Goal: Transaction & Acquisition: Book appointment/travel/reservation

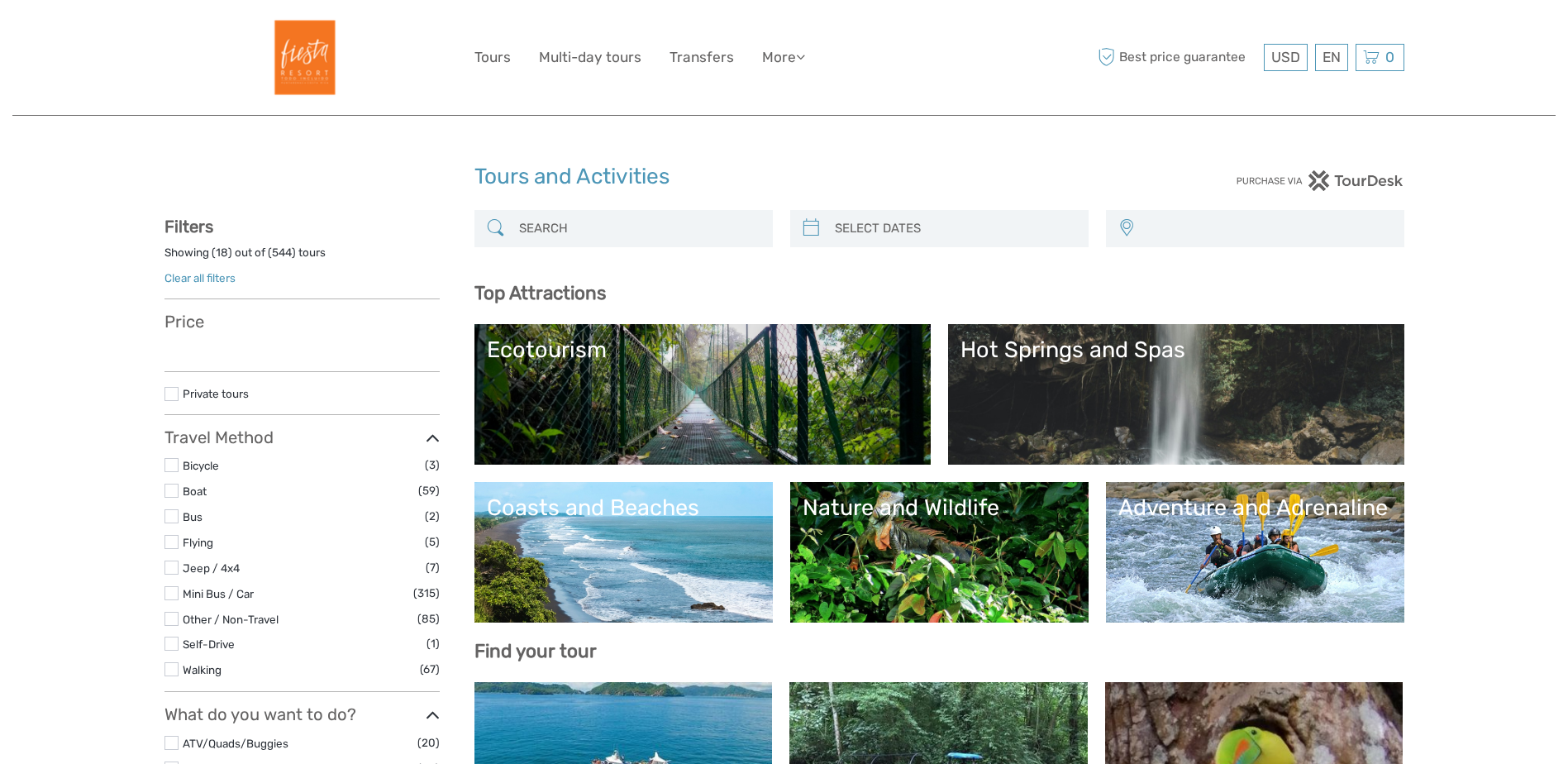
select select
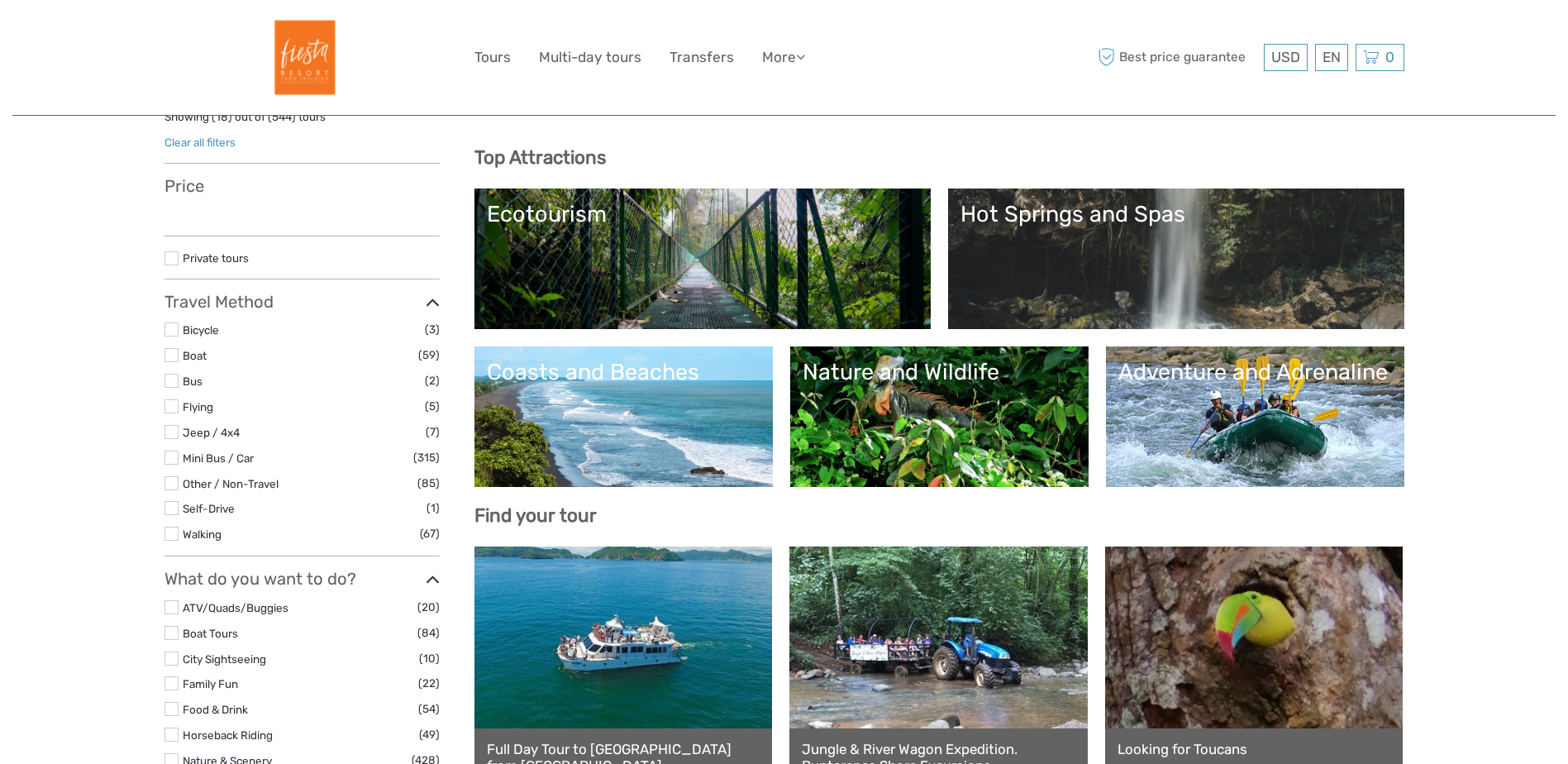
scroll to position [166, 0]
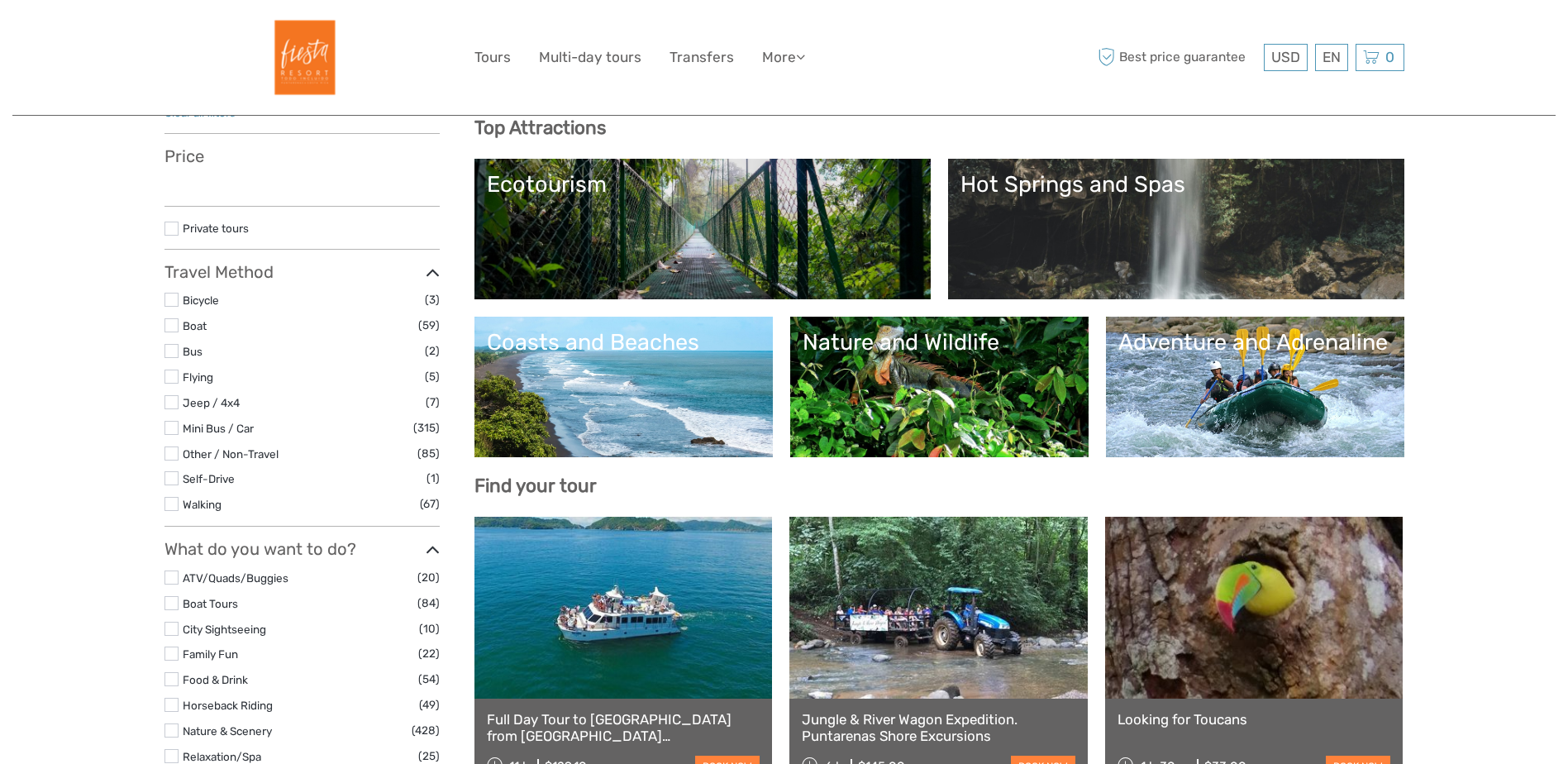
select select
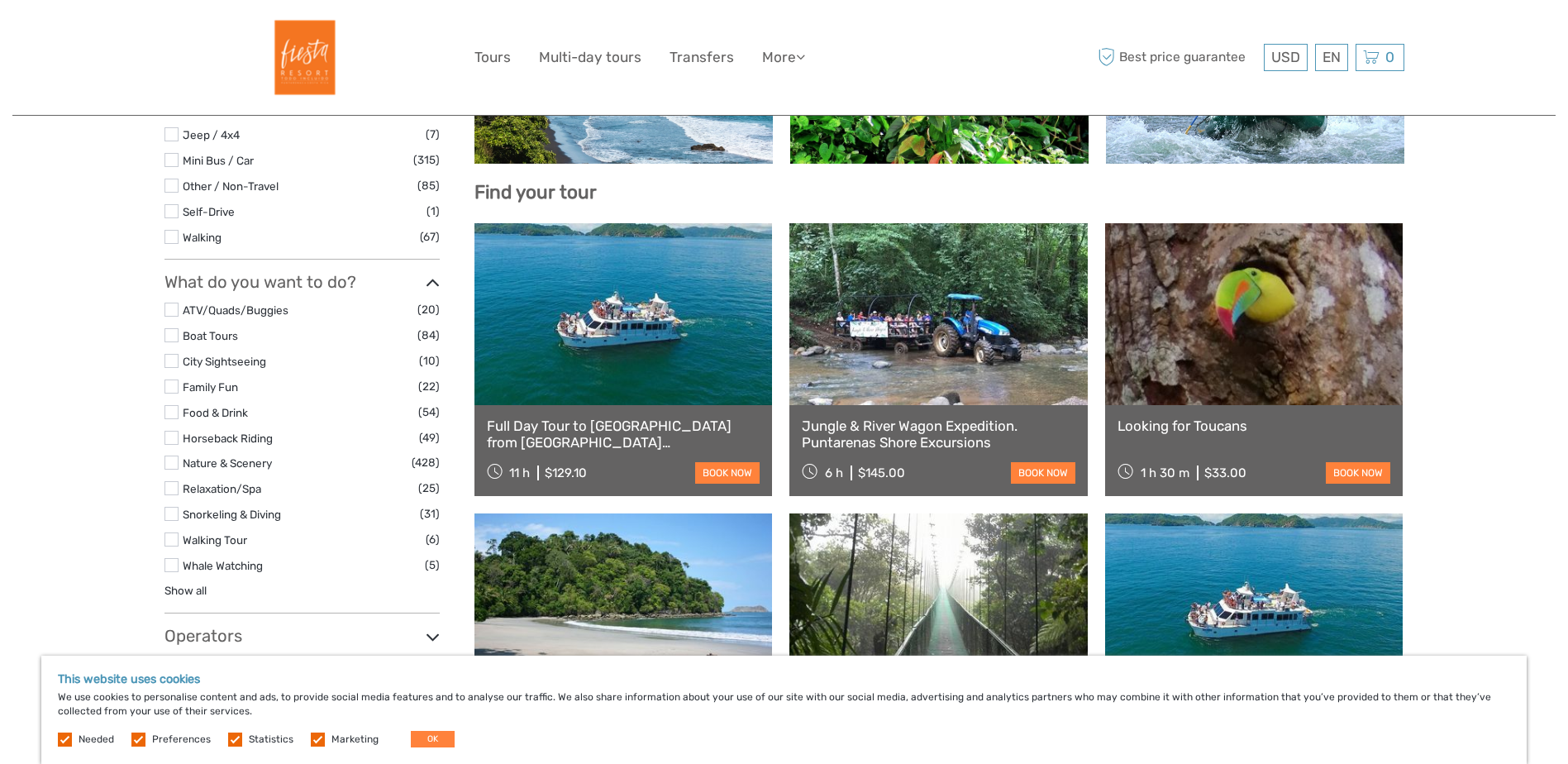
scroll to position [496, 0]
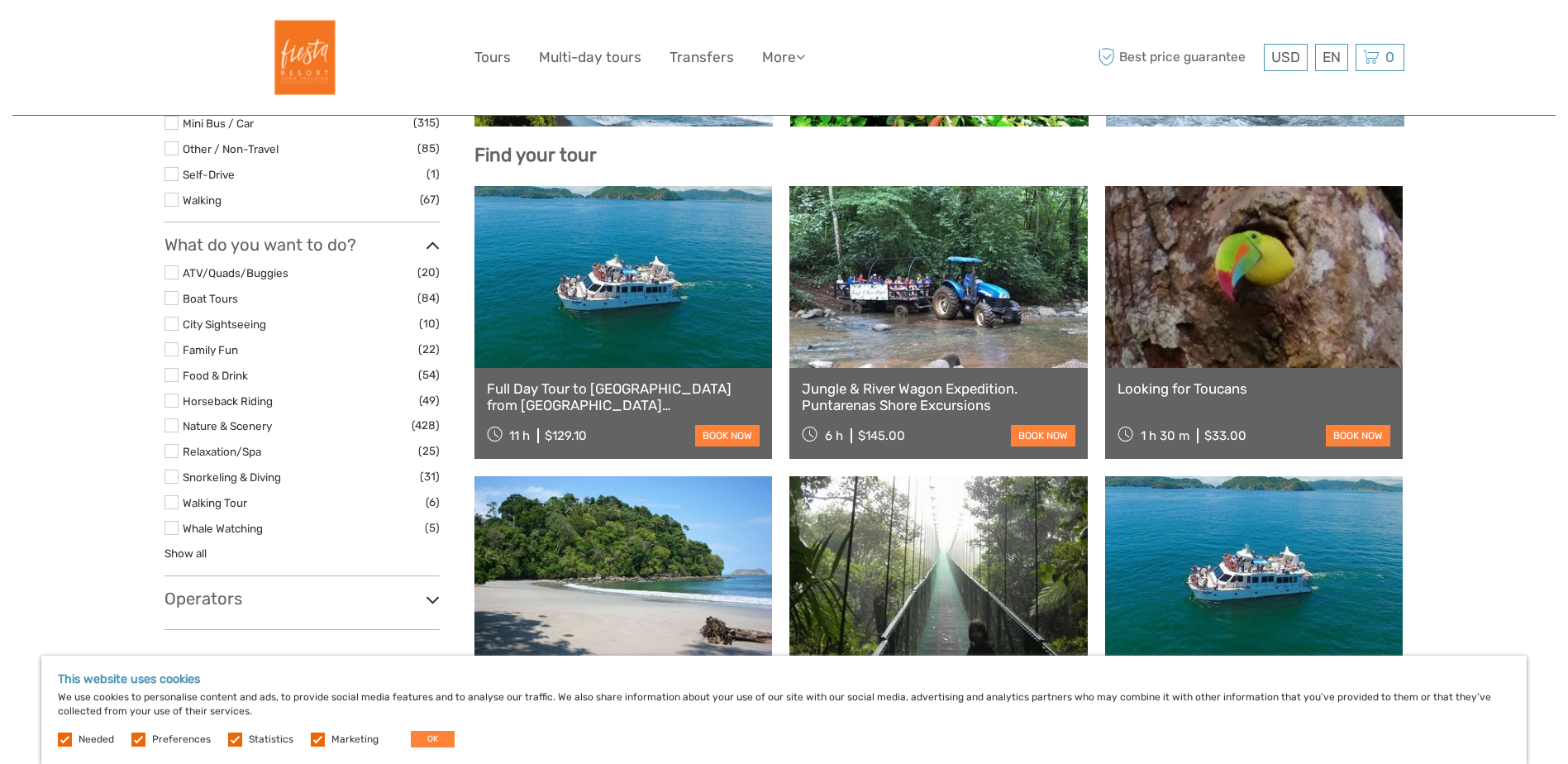
click at [171, 427] on label at bounding box center [171, 425] width 14 height 14
click at [0, 0] on input "checkbox" at bounding box center [0, 0] width 0 height 0
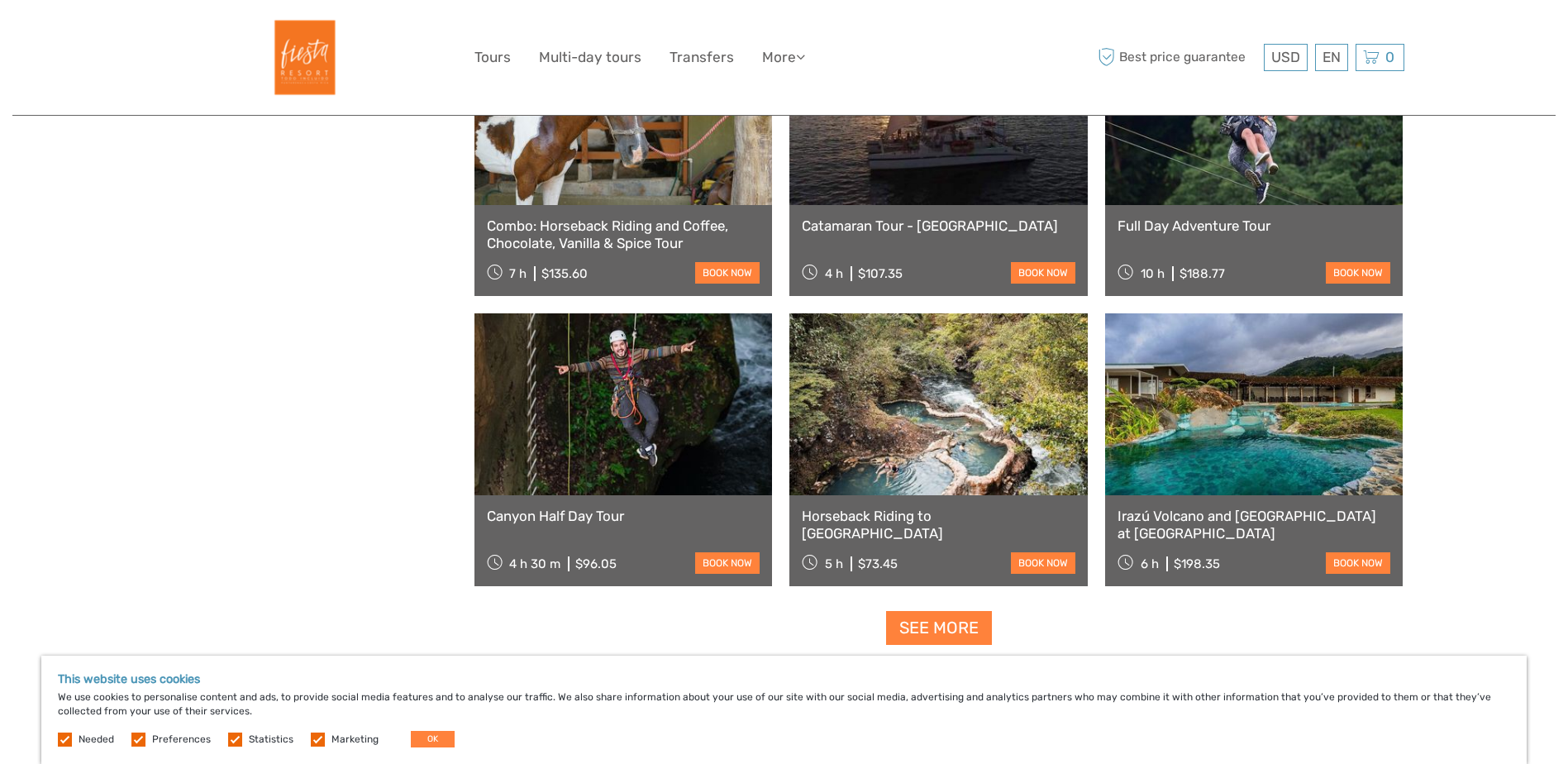
scroll to position [1500, 0]
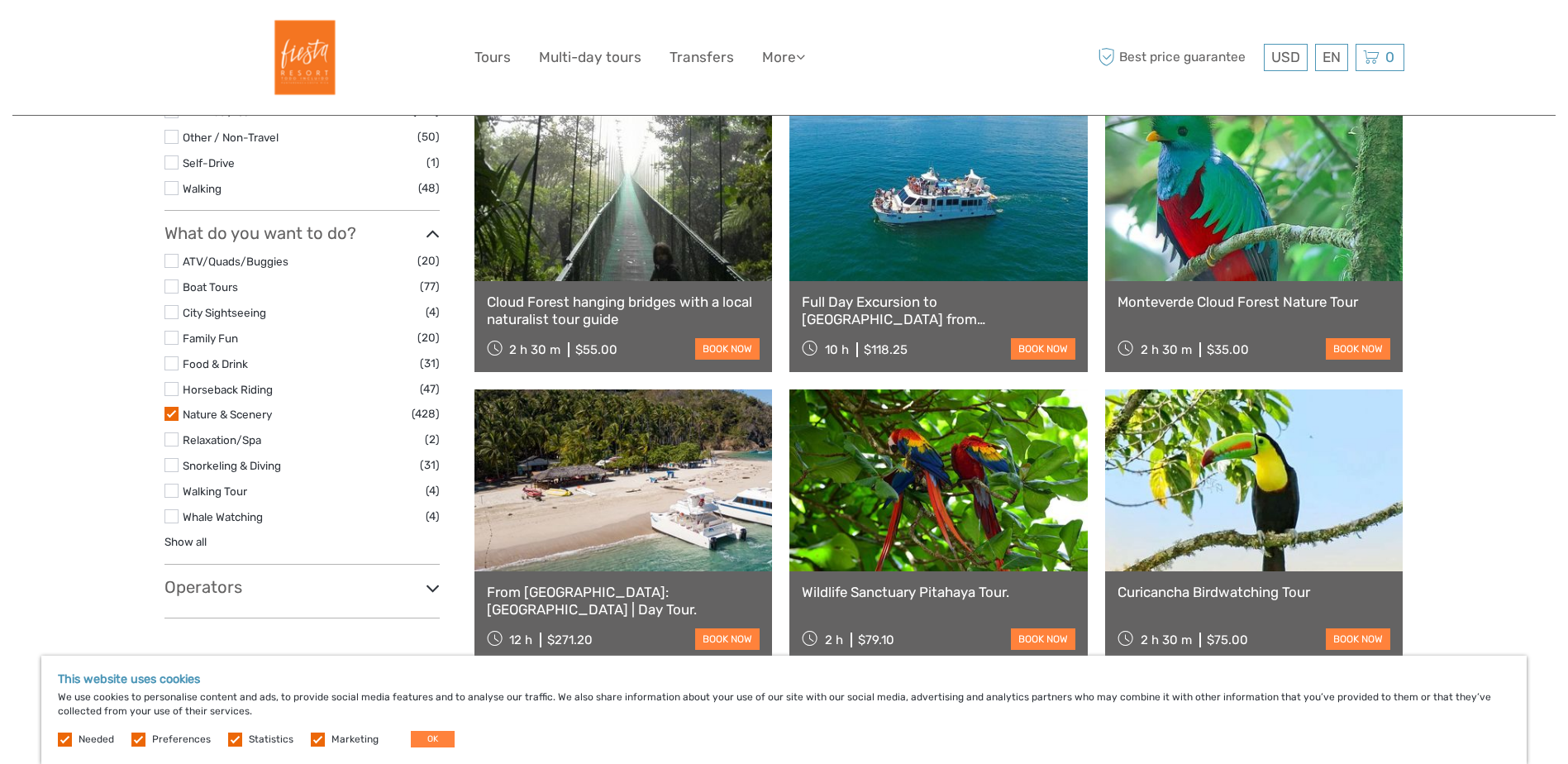
click at [168, 413] on label at bounding box center [171, 414] width 14 height 14
click at [0, 0] on input "checkbox" at bounding box center [0, 0] width 0 height 0
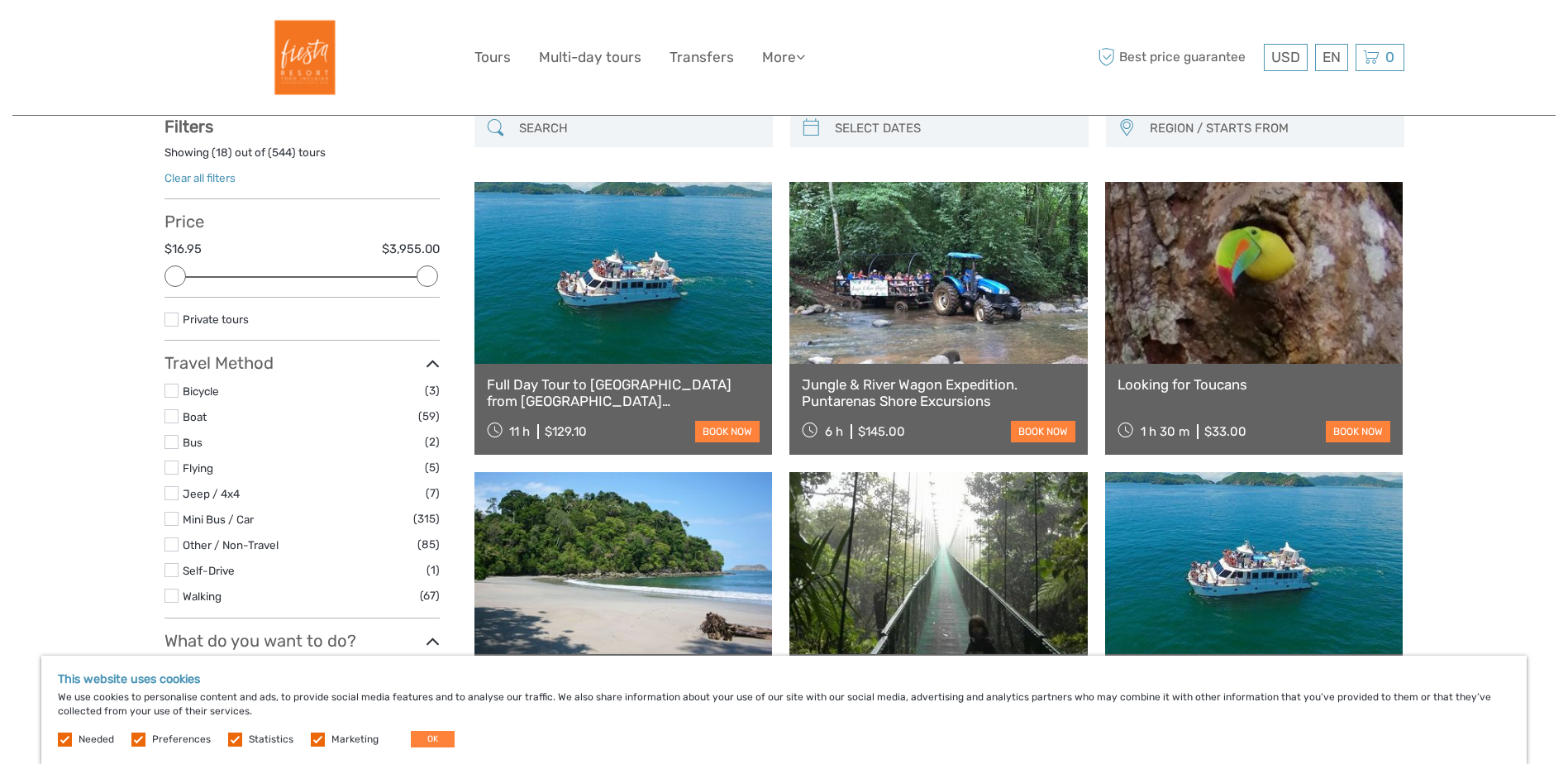
scroll to position [103, 0]
